Goal: Find specific page/section: Find specific page/section

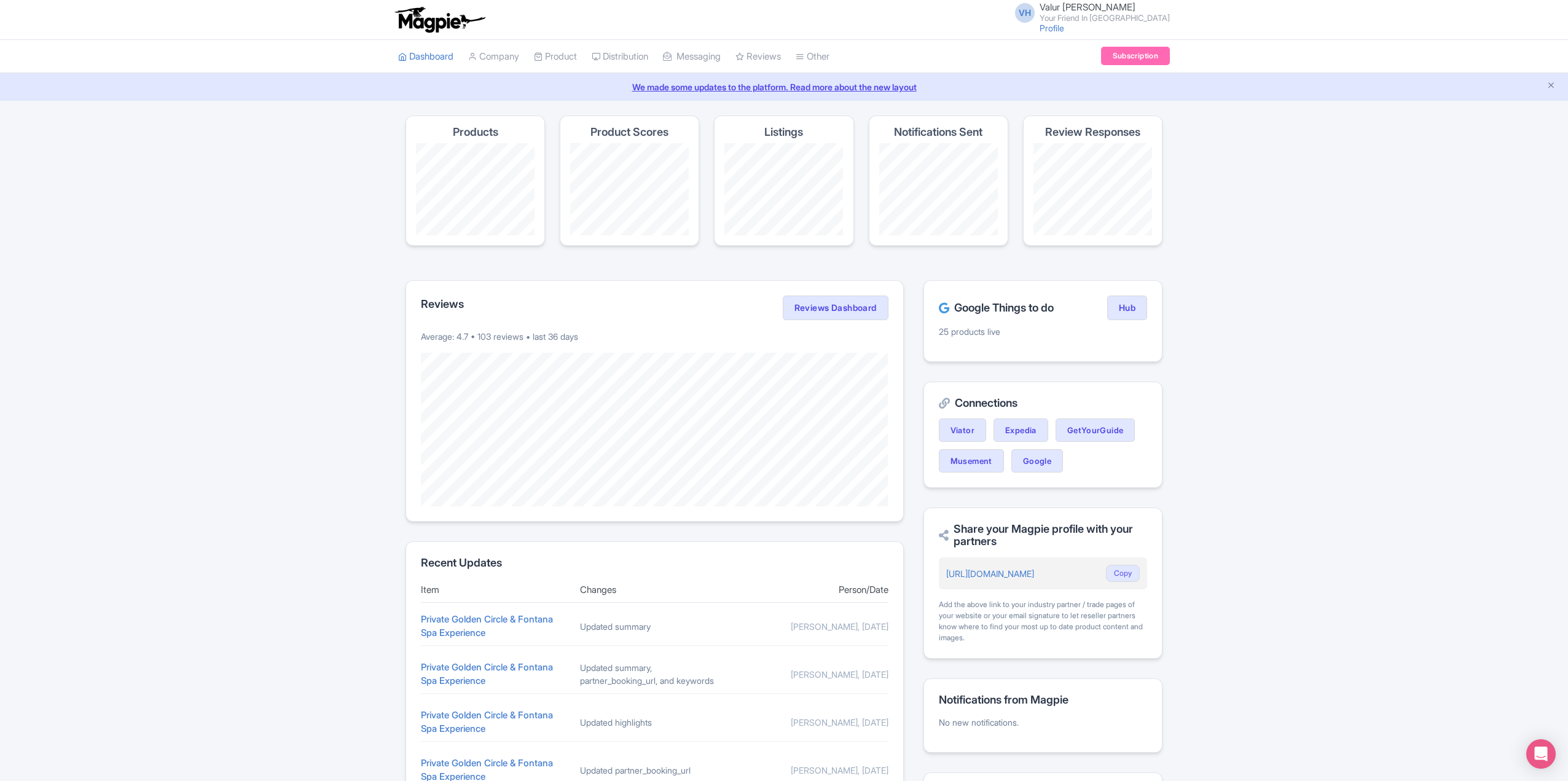
click at [1074, 35] on div "[PERSON_NAME] [PERSON_NAME] Your Friend In [GEOGRAPHIC_DATA] Profile Users Sett…" at bounding box center [1088, 19] width 162 height 34
click at [1064, 30] on link "Profile" at bounding box center [1051, 28] width 24 height 10
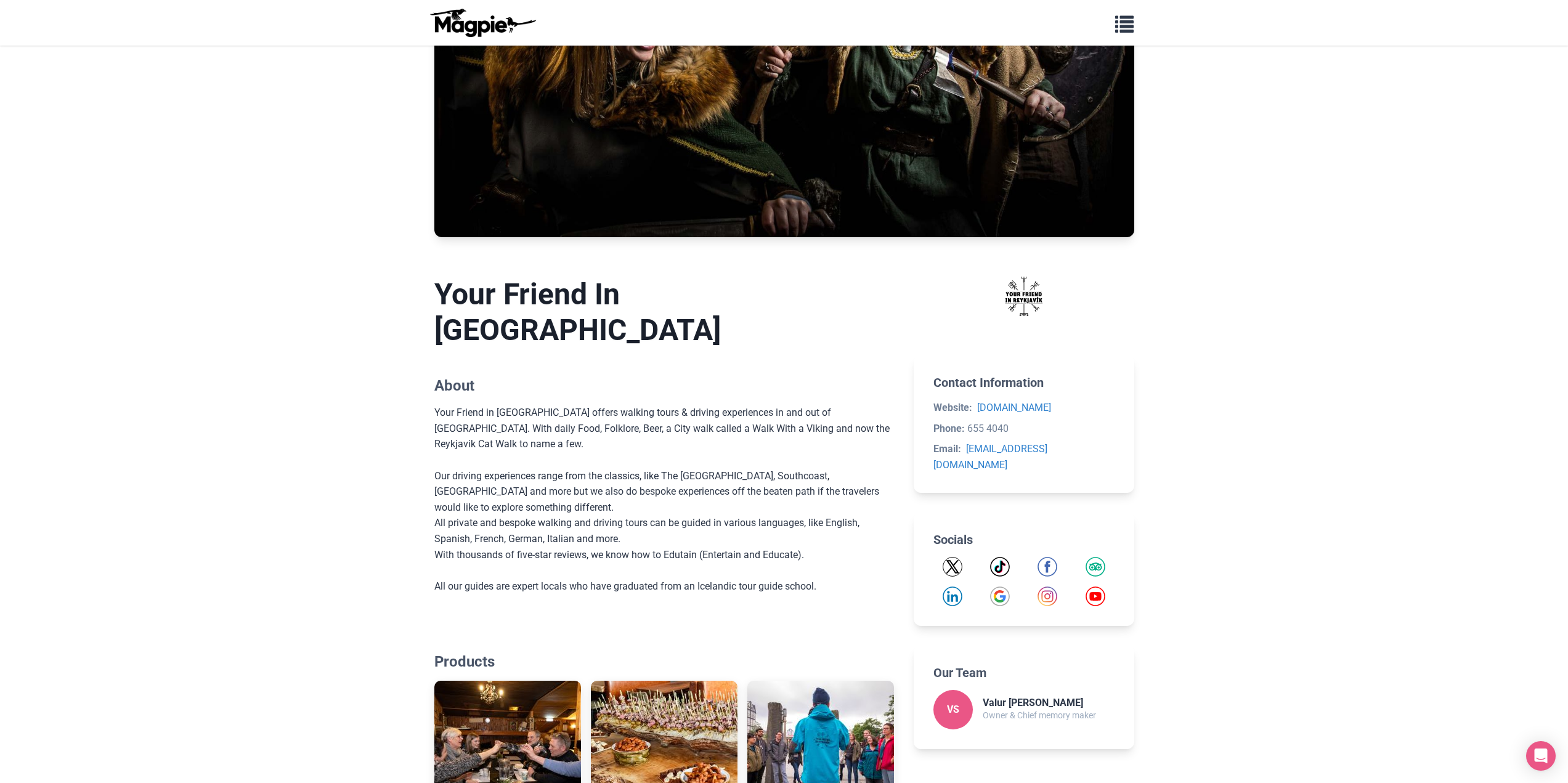
scroll to position [336, 0]
